Goal: Task Accomplishment & Management: Manage account settings

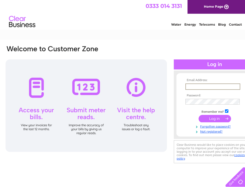
click at [199, 85] on input "text" at bounding box center [213, 86] width 55 height 6
paste input "[EMAIL_ADDRESS][DOMAIN_NAME]"
type input "[EMAIL_ADDRESS][DOMAIN_NAME]"
click at [197, 74] on div at bounding box center [215, 73] width 82 height 5
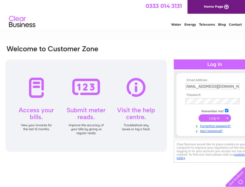
scroll to position [0, 0]
click at [199, 115] on input "submit" at bounding box center [215, 118] width 32 height 7
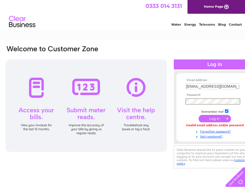
click at [199, 115] on input "submit" at bounding box center [215, 118] width 32 height 7
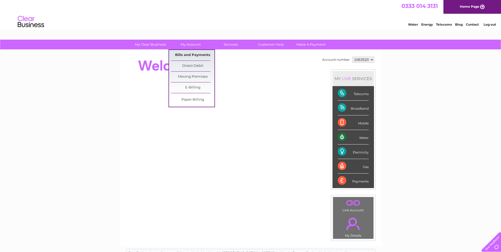
click at [198, 53] on link "Bills and Payments" at bounding box center [193, 55] width 44 height 11
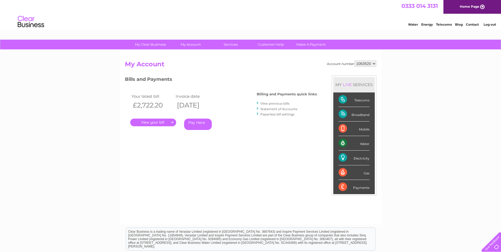
click at [279, 103] on link "View previous bills" at bounding box center [274, 103] width 29 height 4
